Goal: Share content

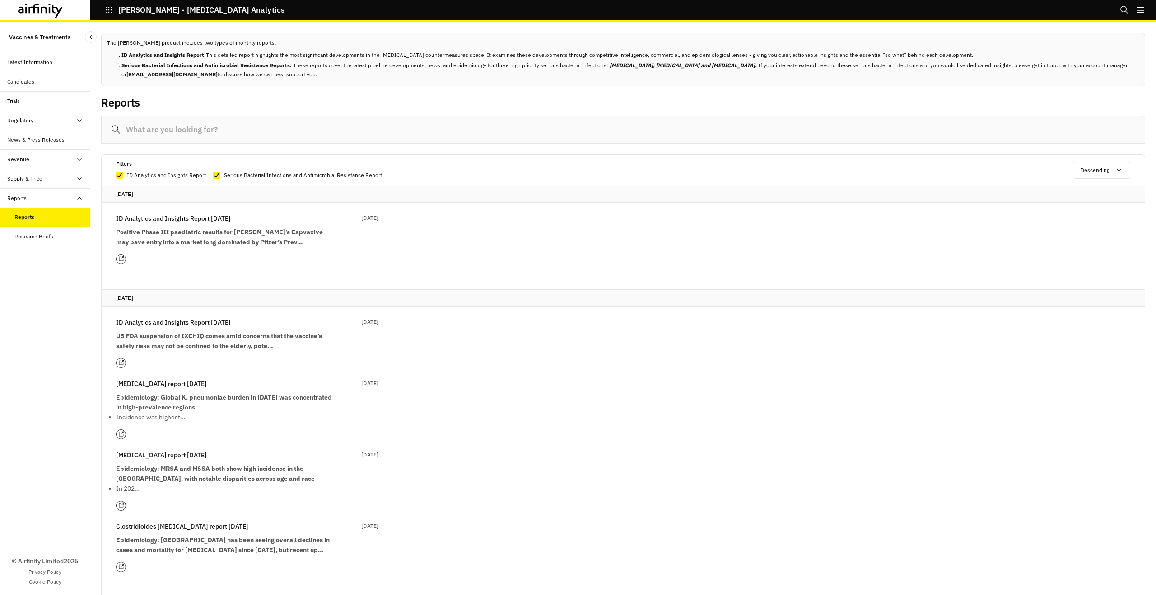
click at [215, 229] on strong "Positive Phase III paediatric results for [PERSON_NAME]’s Capvaxive may pave en…" at bounding box center [219, 237] width 207 height 18
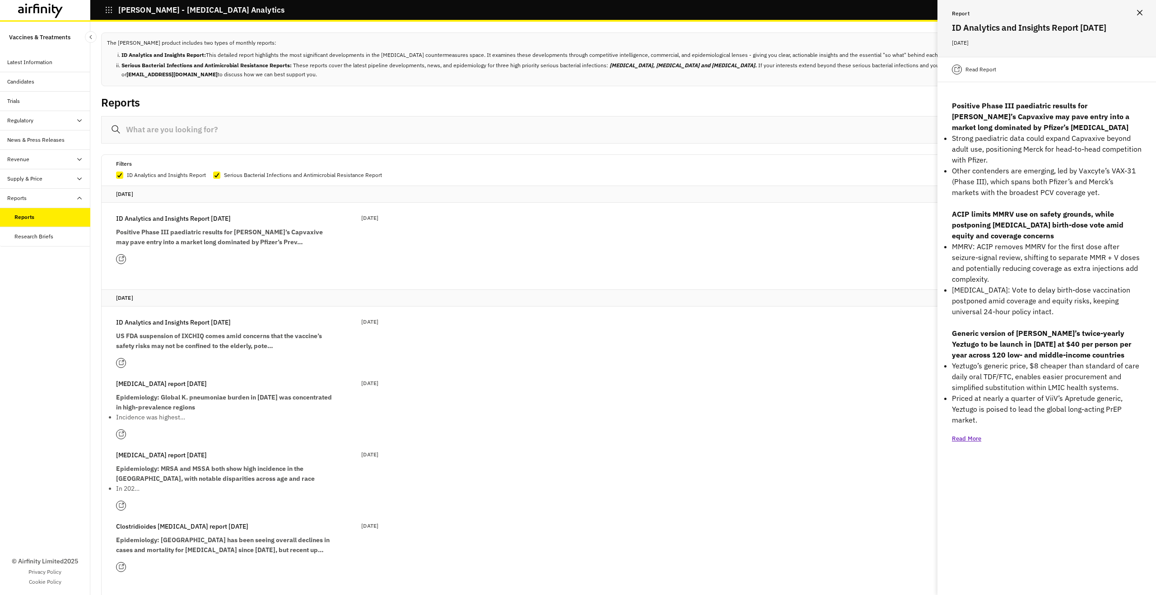
click at [993, 75] on div "Read Report" at bounding box center [1046, 69] width 219 height 25
click at [987, 67] on p "Read Report" at bounding box center [980, 69] width 31 height 9
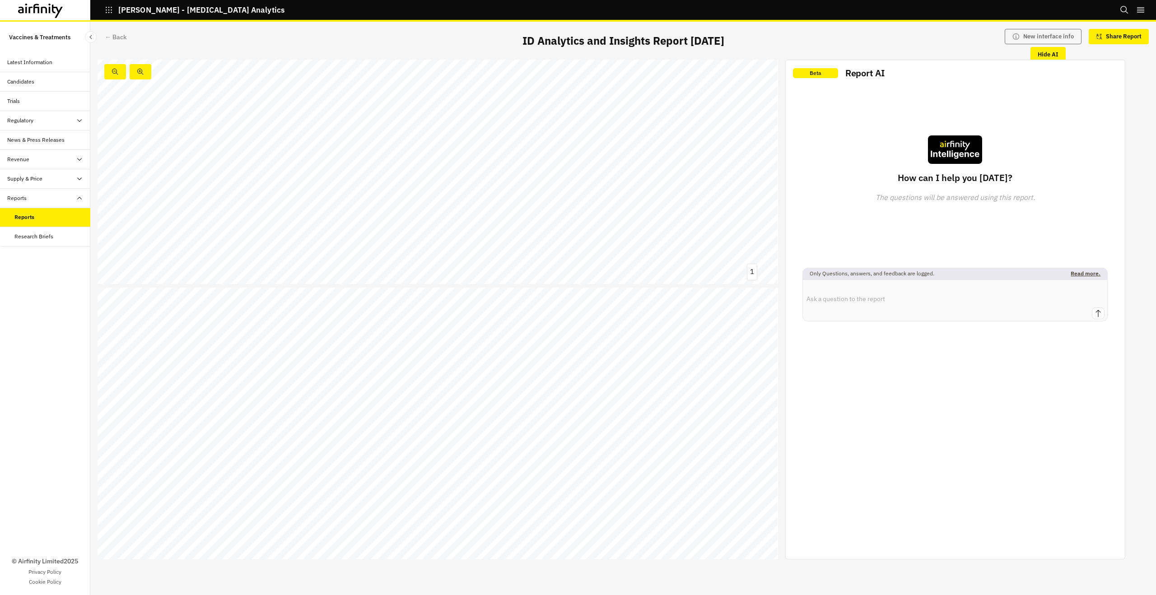
scroll to position [286, 0]
click at [203, 302] on link at bounding box center [199, 303] width 110 height 9
click at [1127, 38] on p "Share Report" at bounding box center [1124, 36] width 36 height 7
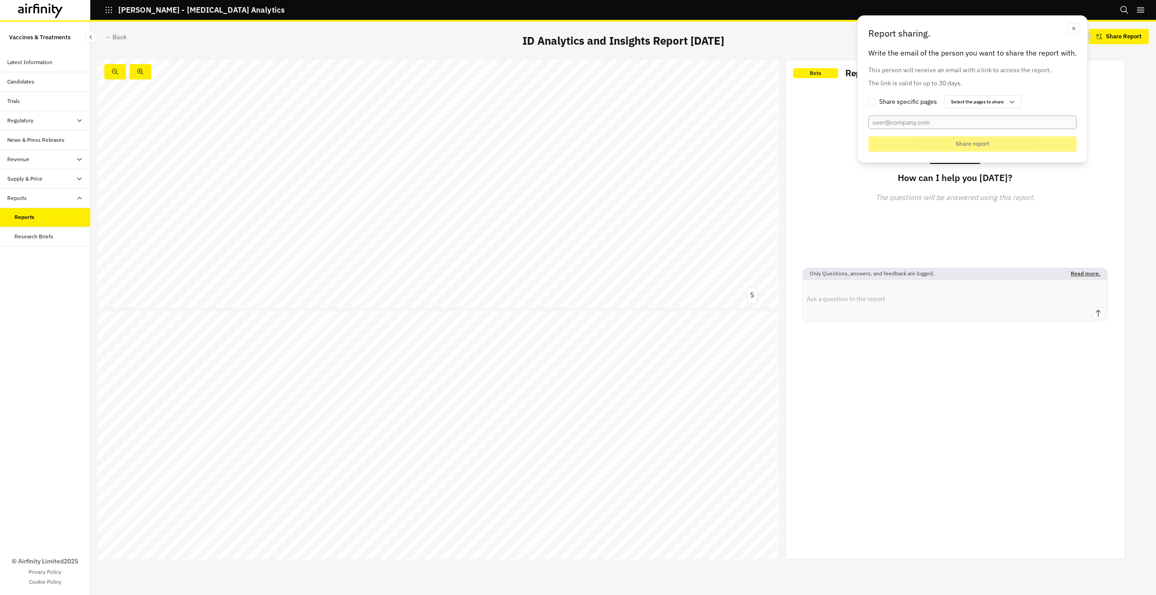
click at [893, 120] on input "email" at bounding box center [972, 123] width 208 height 14
